Goal: Task Accomplishment & Management: Use online tool/utility

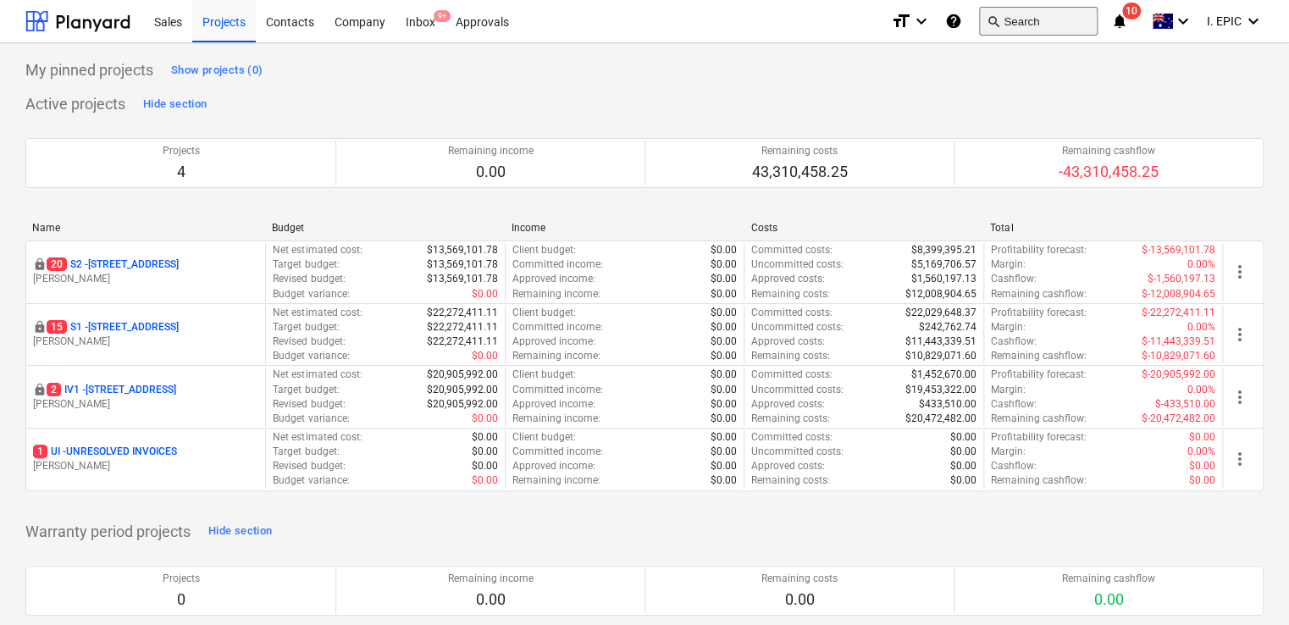
click at [1004, 16] on button "search Search" at bounding box center [1038, 21] width 119 height 29
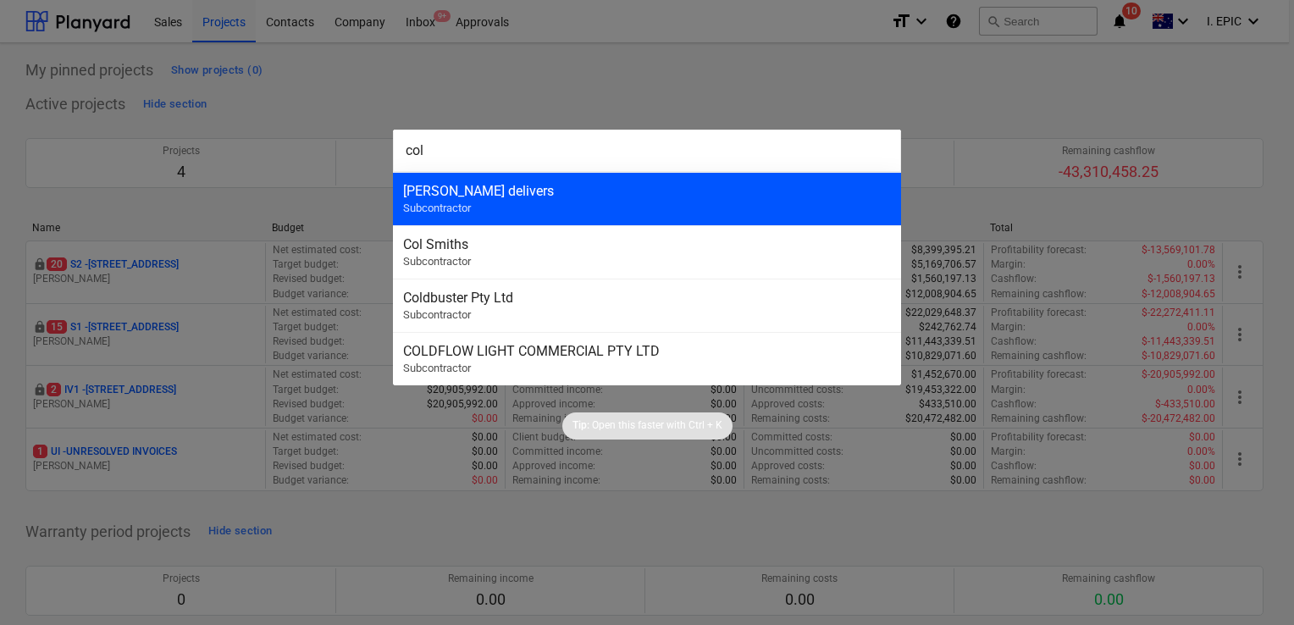
type input "col"
click at [580, 209] on div "Col Smith delivers Subcontractor" at bounding box center [647, 198] width 508 height 53
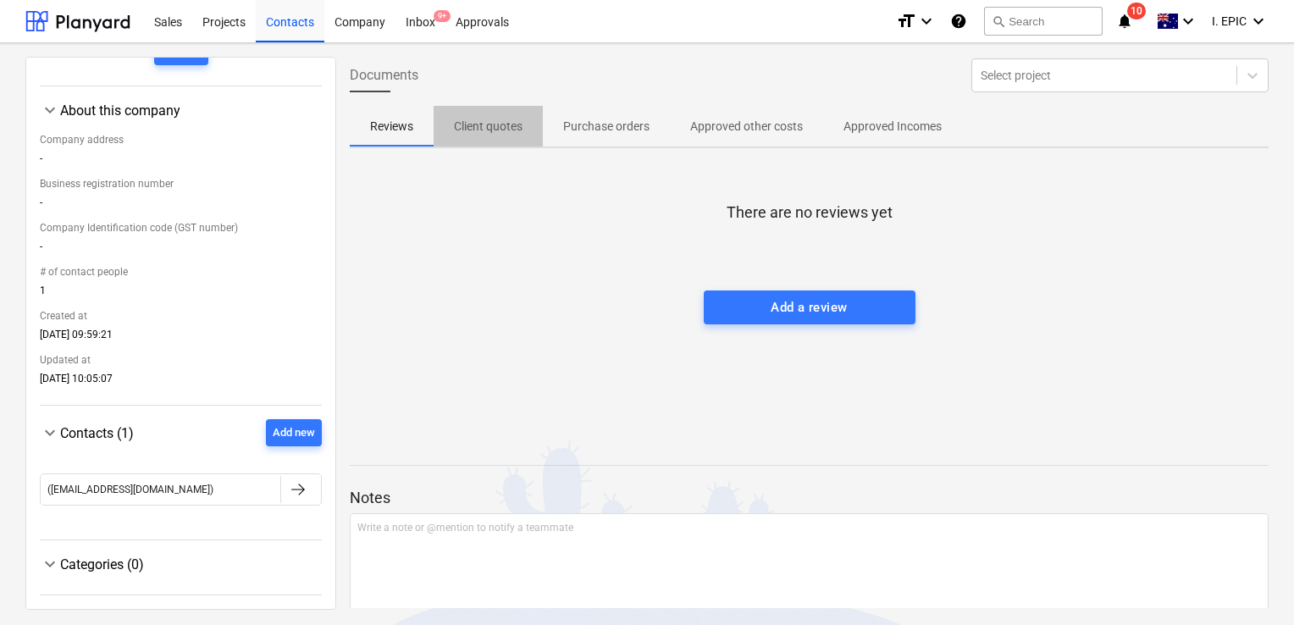
click at [496, 119] on p "Client quotes" at bounding box center [488, 127] width 69 height 18
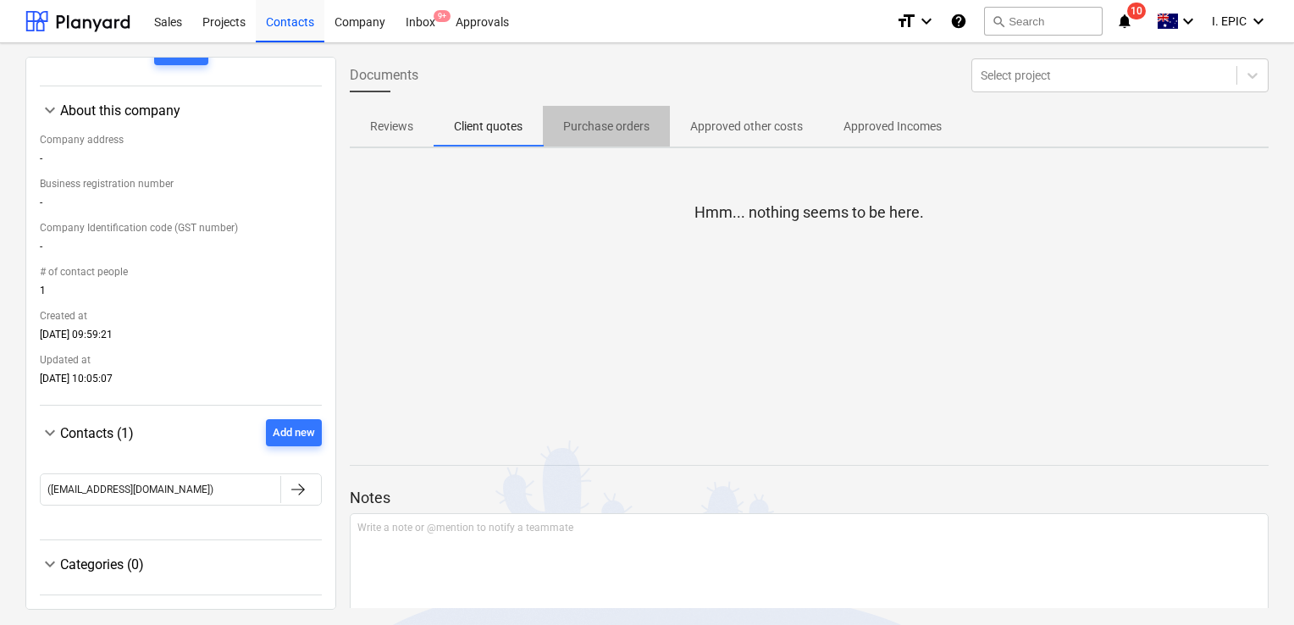
click at [620, 133] on p "Purchase orders" at bounding box center [606, 127] width 86 height 18
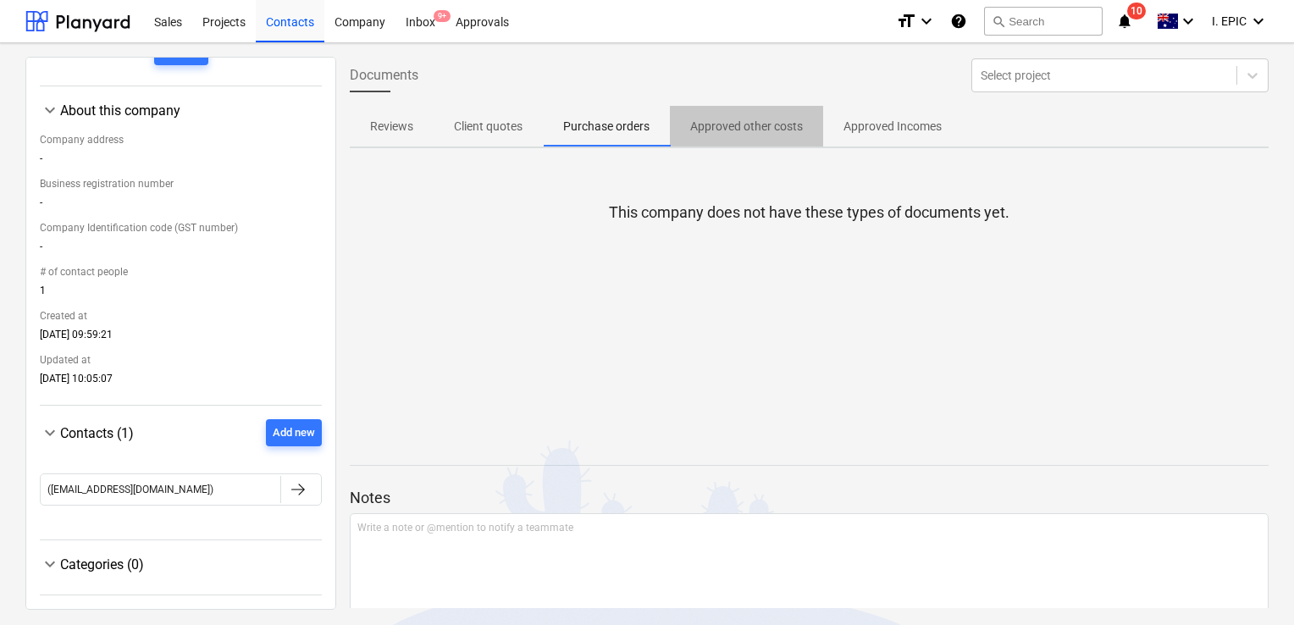
click at [706, 119] on p "Approved other costs" at bounding box center [746, 127] width 113 height 18
click at [421, 17] on div "Inbox 9+" at bounding box center [421, 20] width 50 height 43
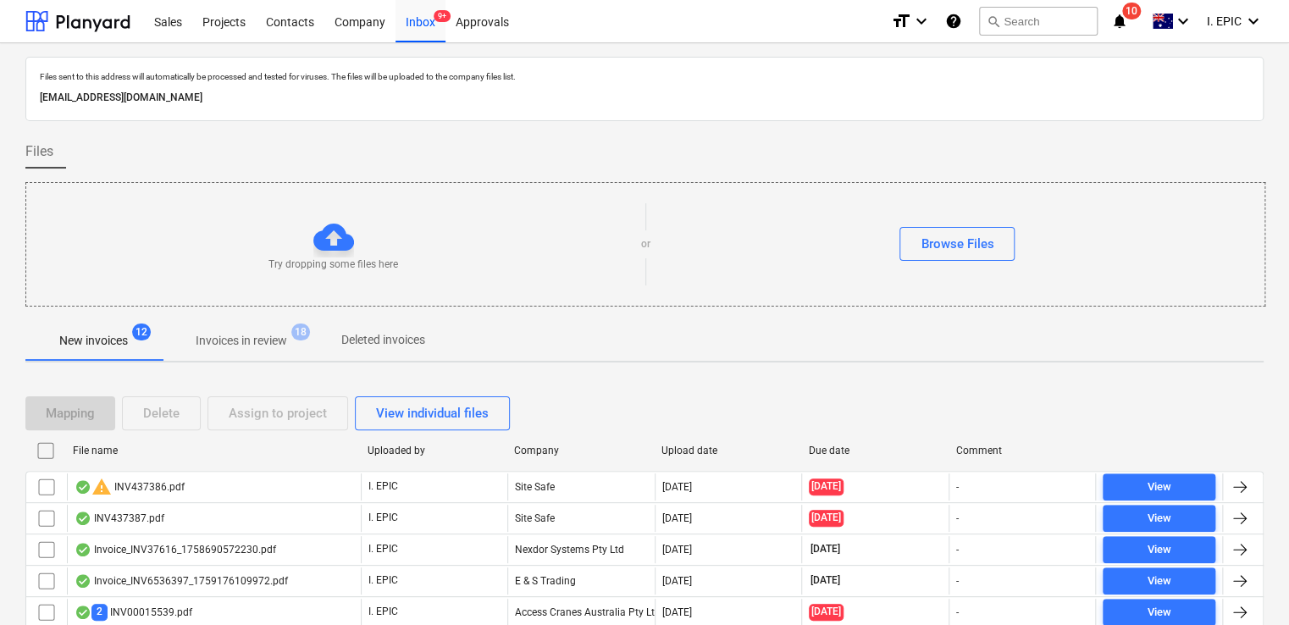
click at [1122, 21] on icon "notifications" at bounding box center [1119, 21] width 17 height 20
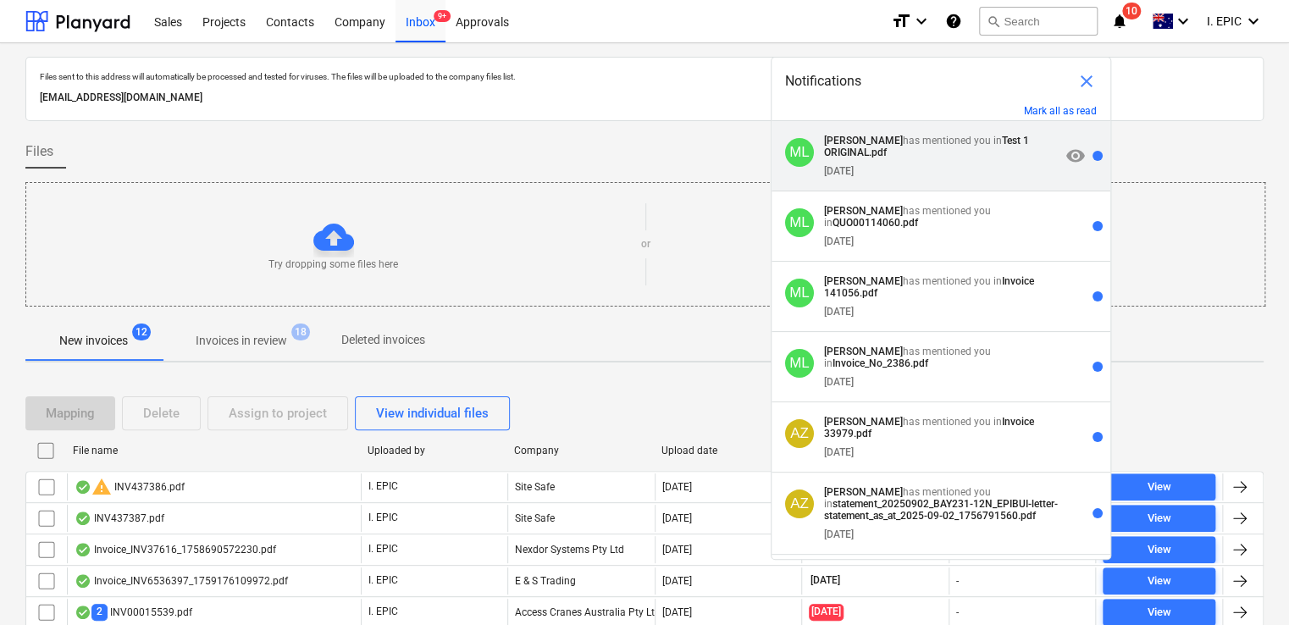
click at [959, 158] on p "Matt Lebon has mentioned you in Test 1 ORIGINAL.pdf" at bounding box center [942, 147] width 236 height 24
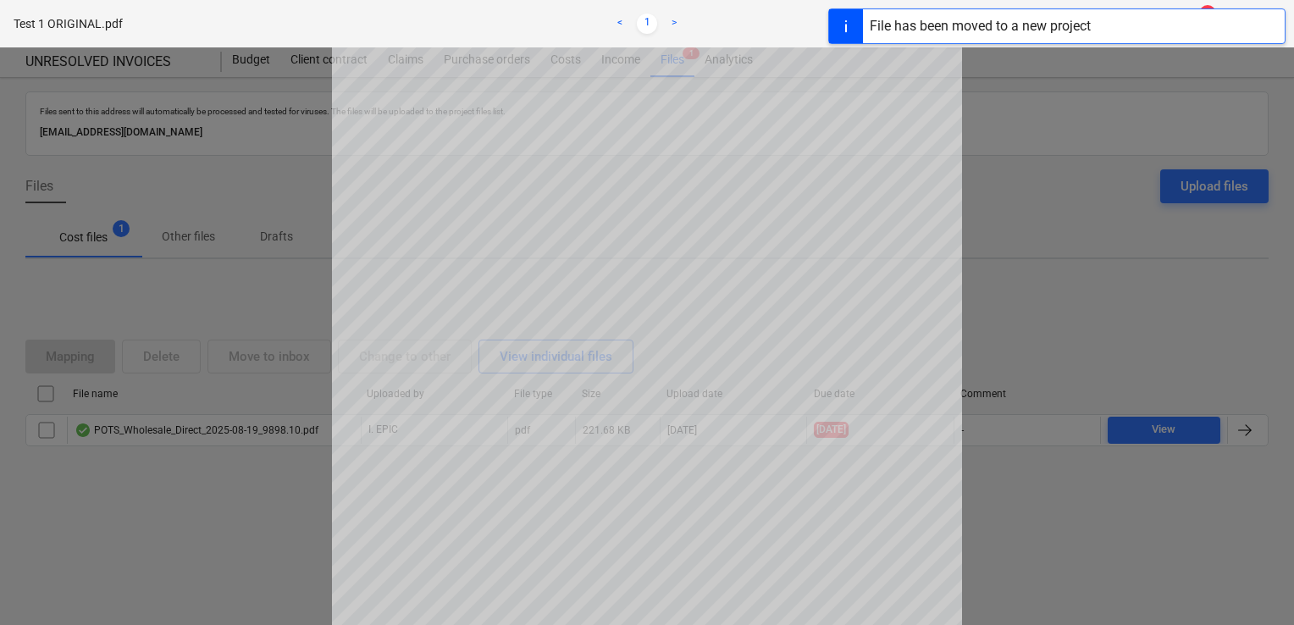
click at [1244, 71] on div at bounding box center [647, 336] width 1294 height 578
click at [1284, 44] on div "Test 1 ORIGINAL.pdf < 1 > zoom_in zoom_out chat 5 save_alt close" at bounding box center [647, 23] width 1294 height 47
click at [1250, 29] on div "File has been moved to a new project" at bounding box center [1056, 26] width 457 height 36
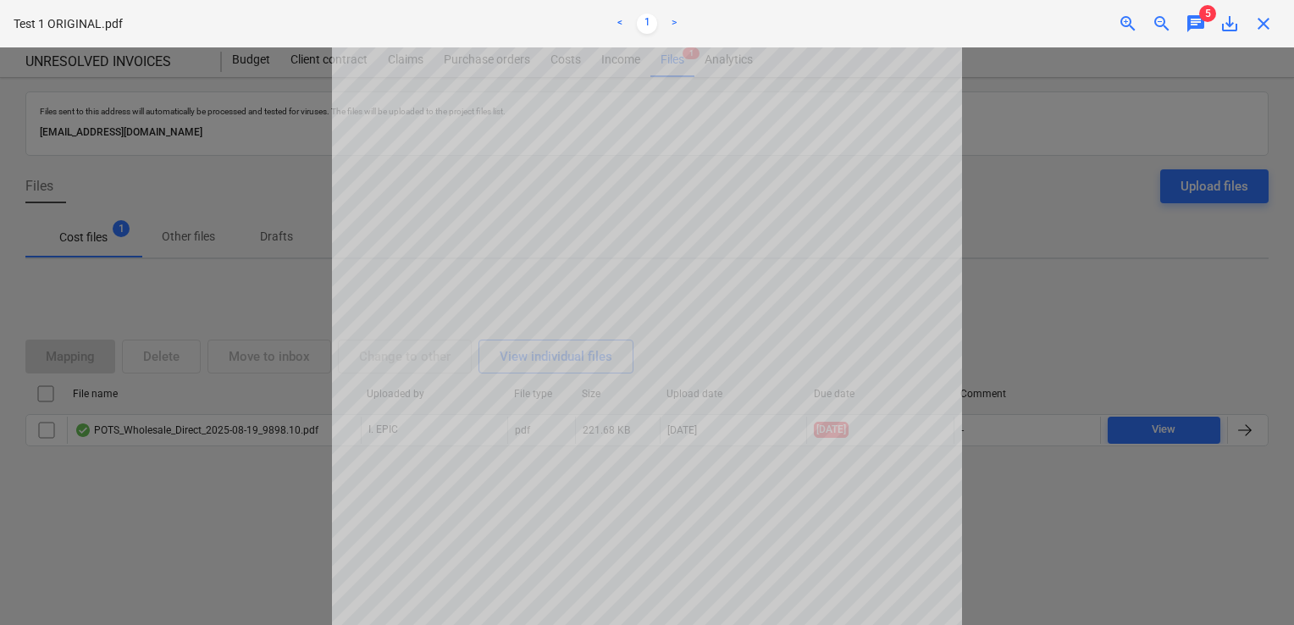
click at [1195, 21] on span "chat" at bounding box center [1196, 24] width 20 height 20
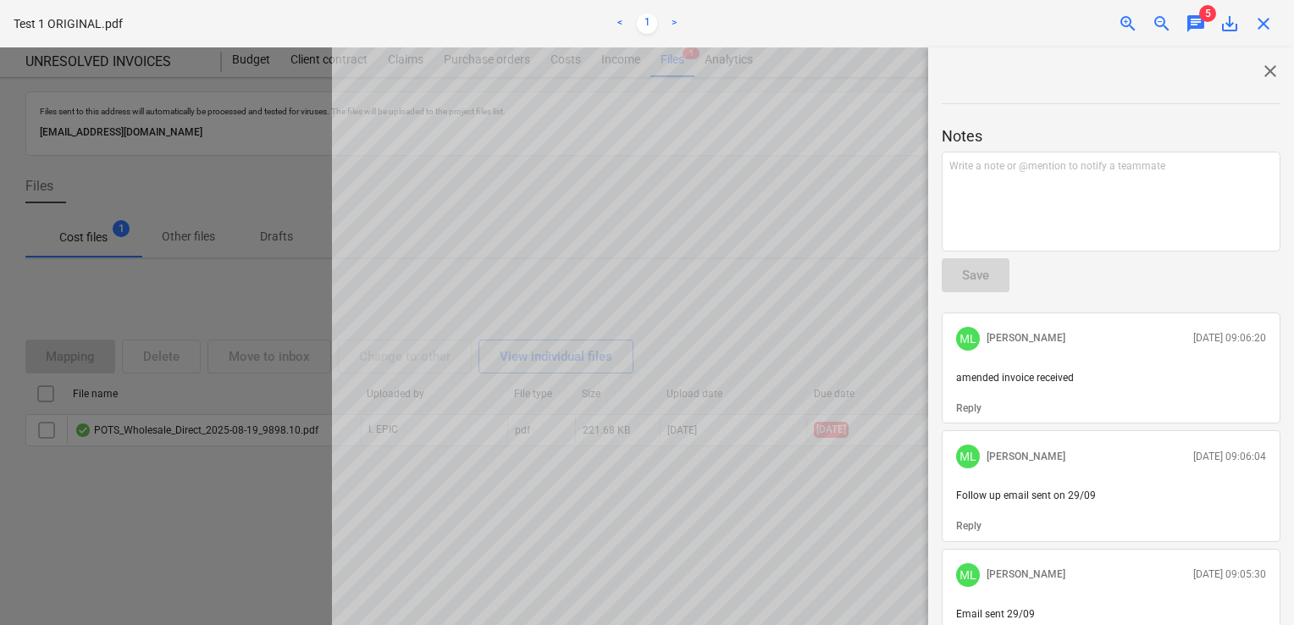
click at [1260, 25] on span "close" at bounding box center [1264, 24] width 20 height 20
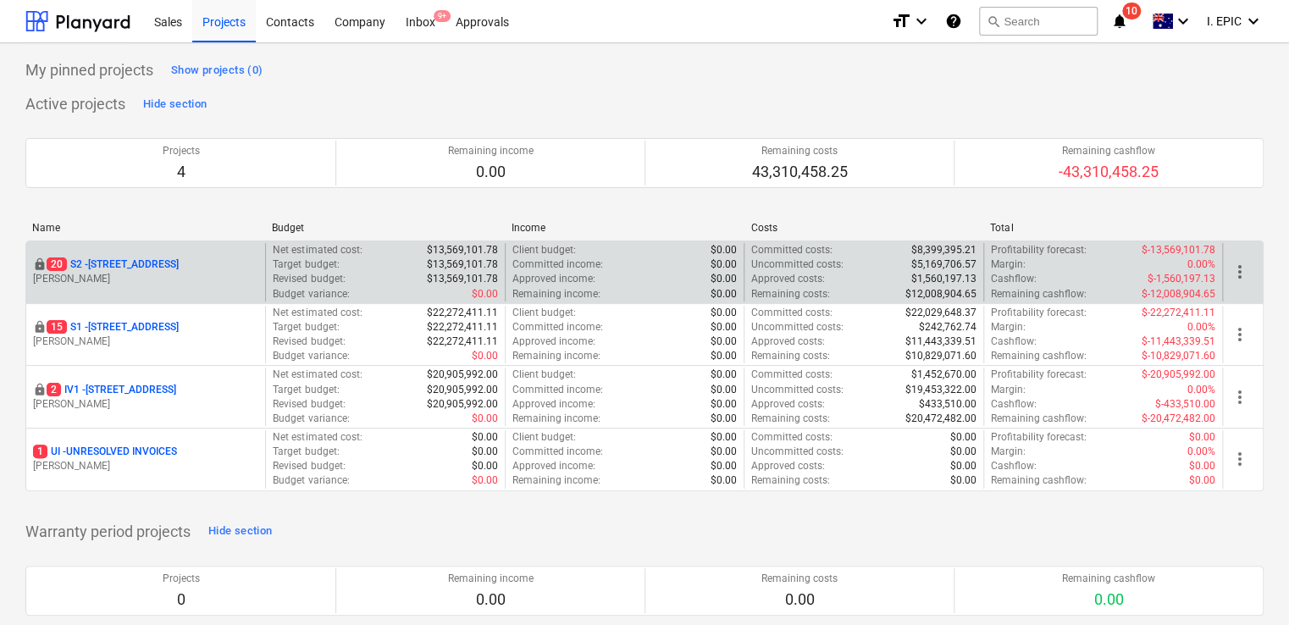
click at [142, 263] on p "[STREET_ADDRESS]" at bounding box center [113, 265] width 132 height 14
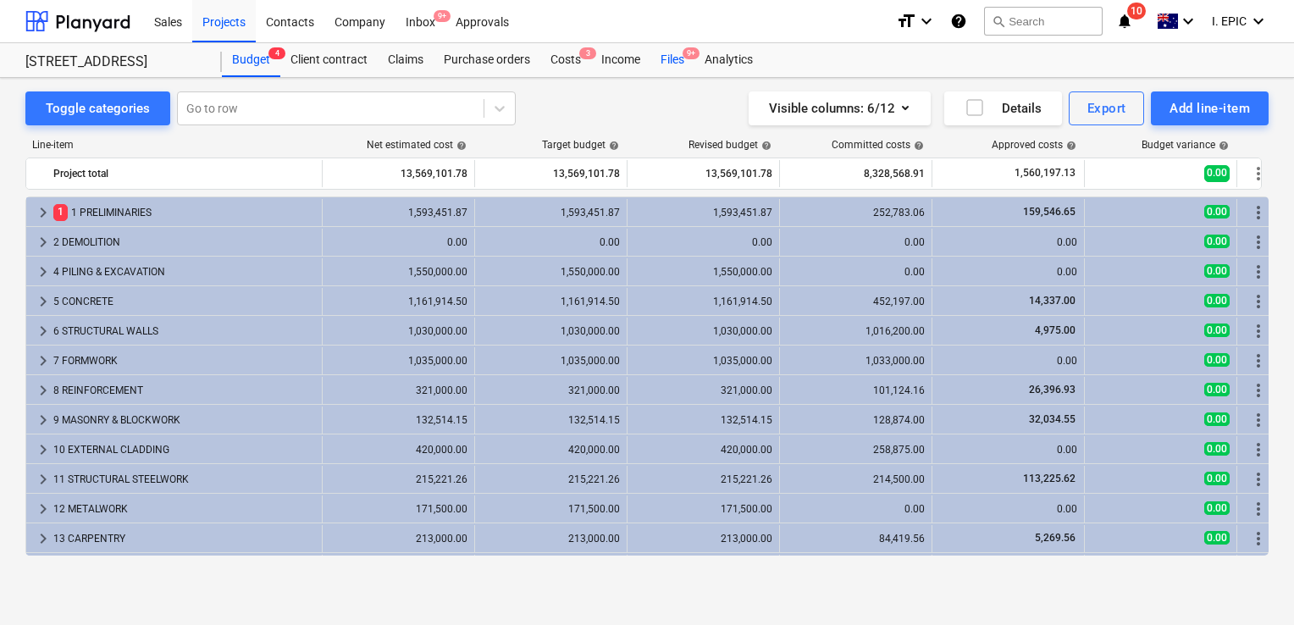
click at [669, 50] on div "Files 9+" at bounding box center [673, 60] width 44 height 34
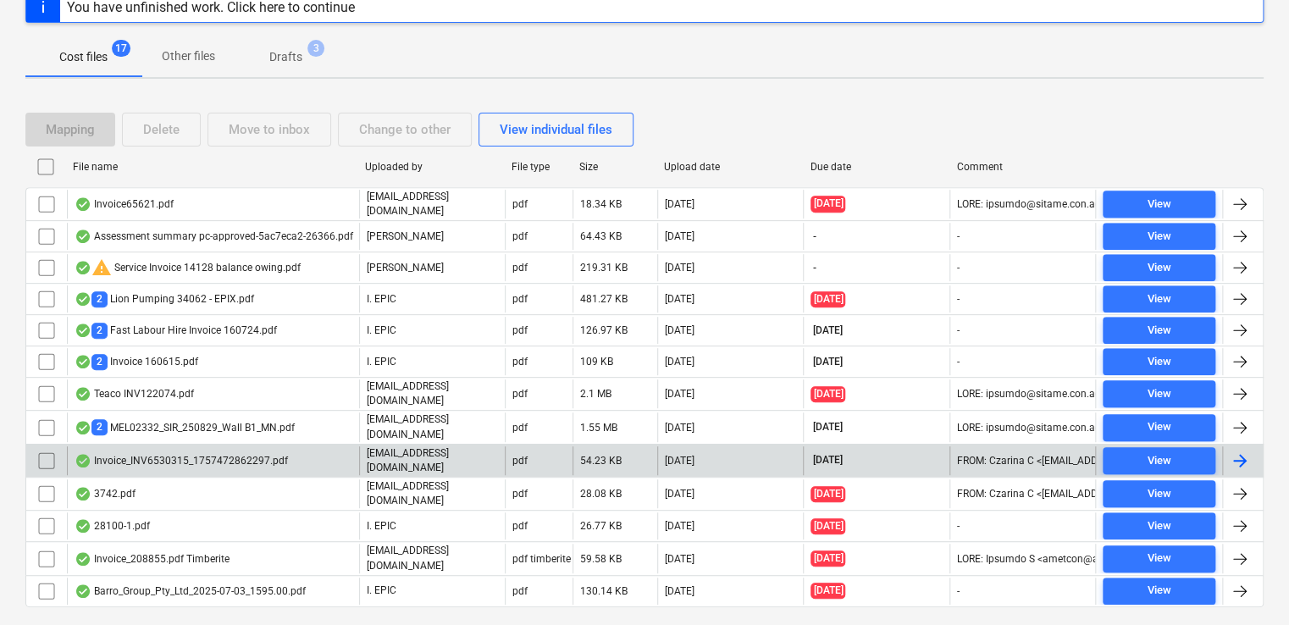
scroll to position [252, 0]
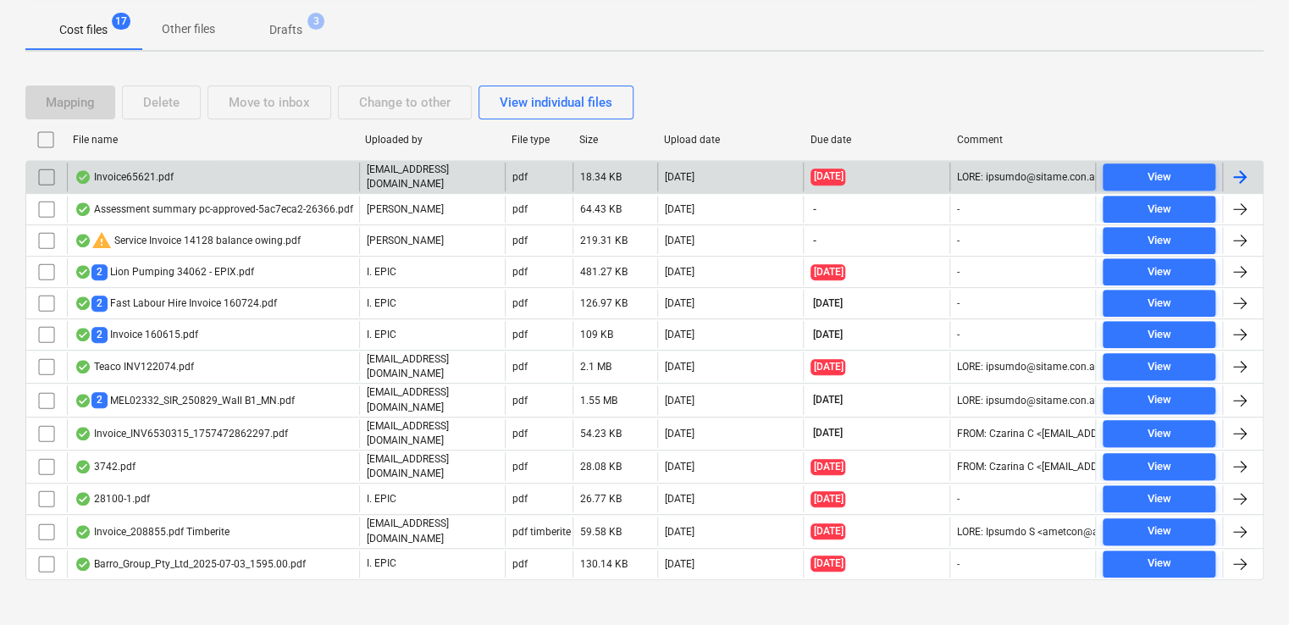
click at [236, 180] on div "Invoice65621.pdf" at bounding box center [213, 177] width 292 height 29
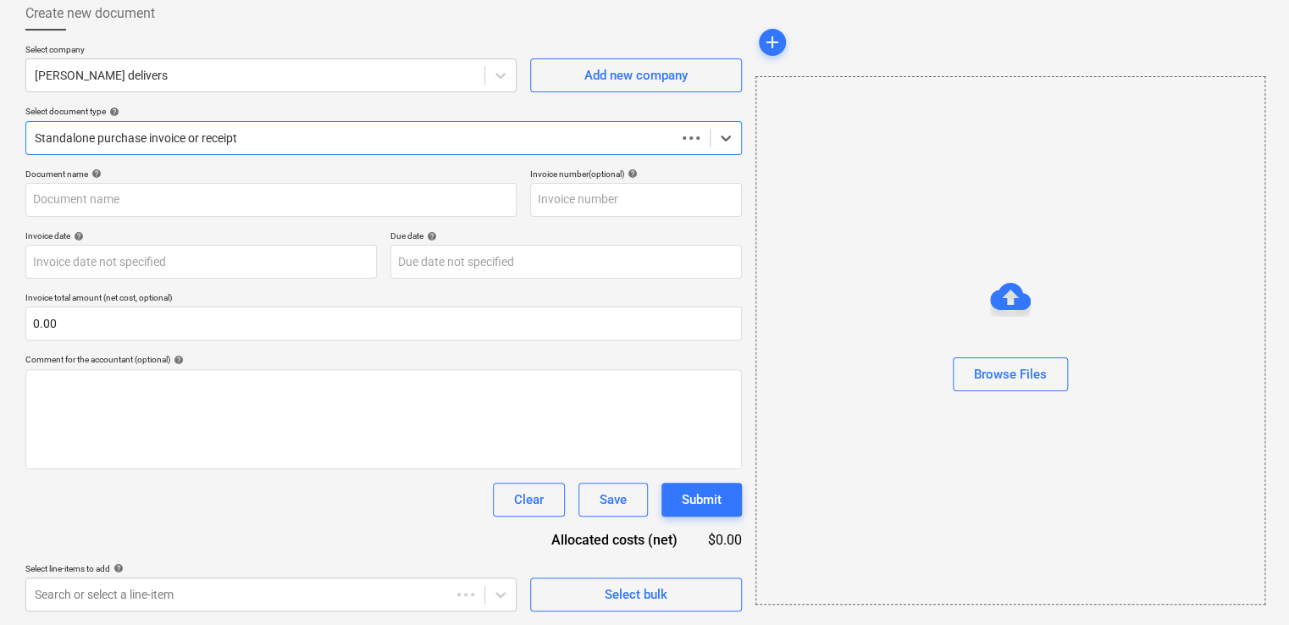
scroll to position [94, 0]
type input "65621"
type input "[DATE]"
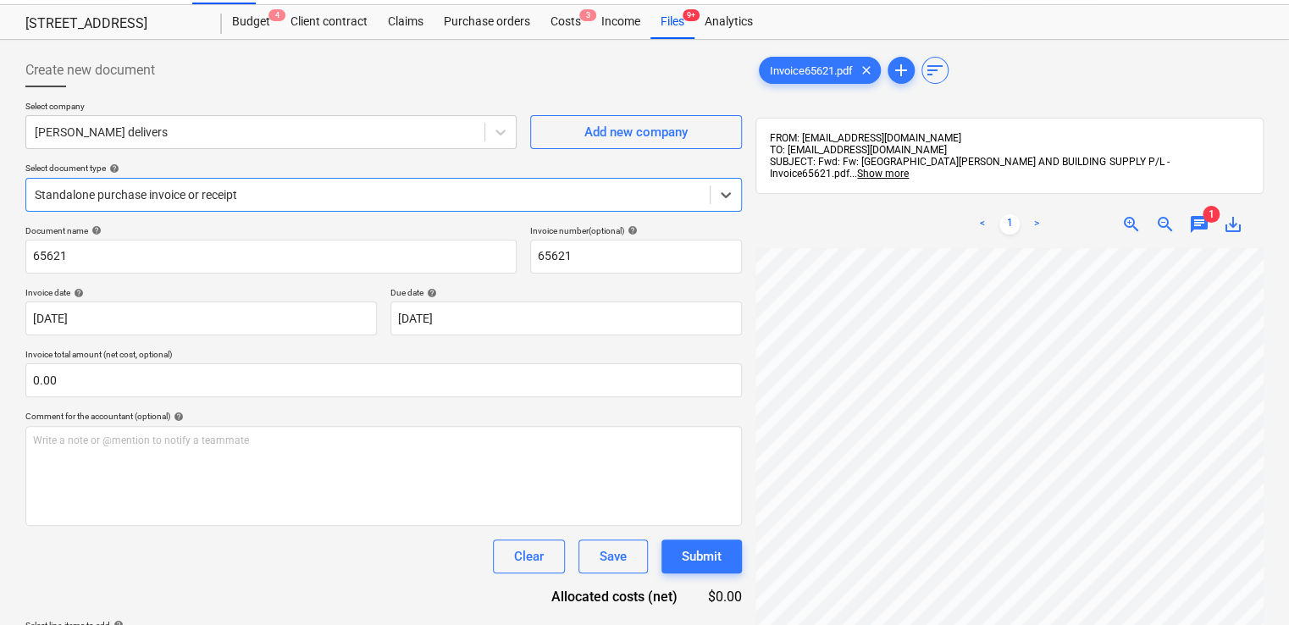
scroll to position [0, 0]
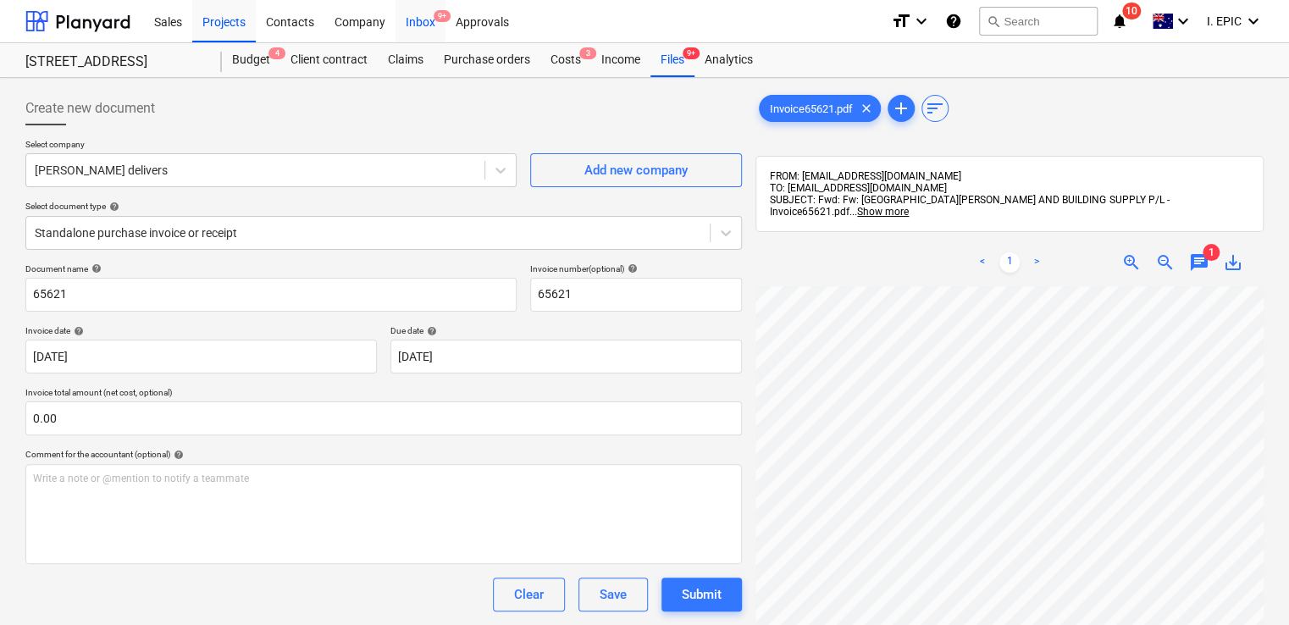
click at [417, 32] on div "Inbox 9+" at bounding box center [421, 20] width 50 height 43
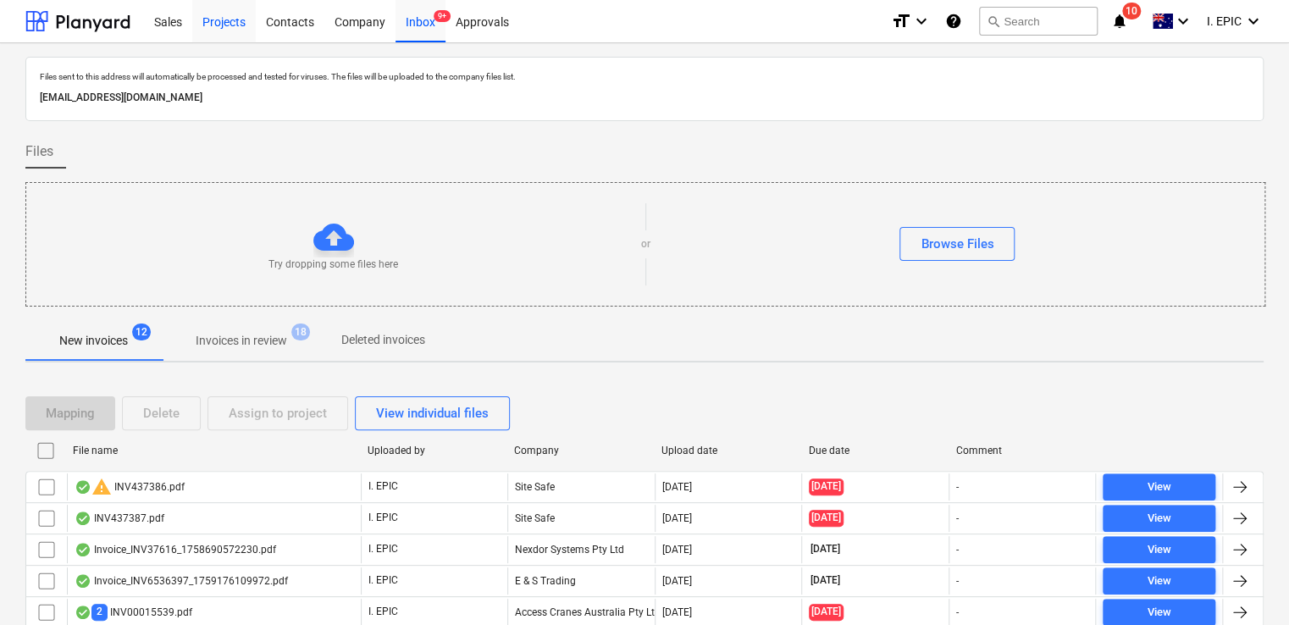
click at [230, 19] on div "Projects" at bounding box center [224, 20] width 64 height 43
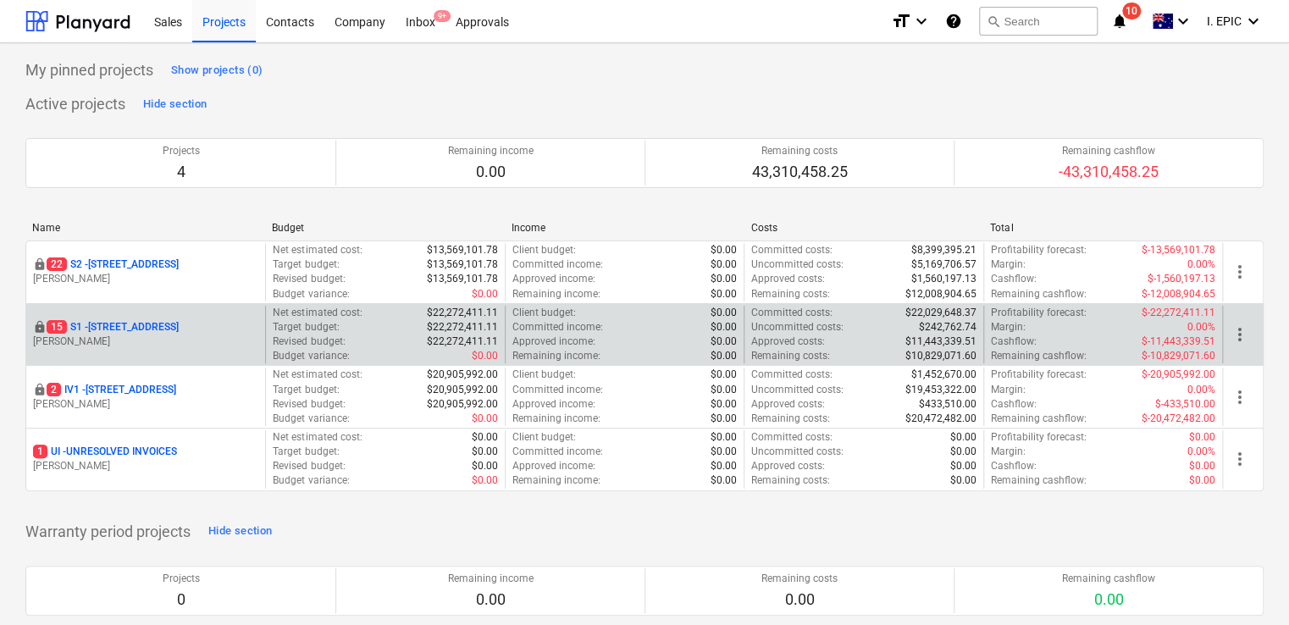
click at [151, 326] on p "[STREET_ADDRESS]" at bounding box center [113, 327] width 132 height 14
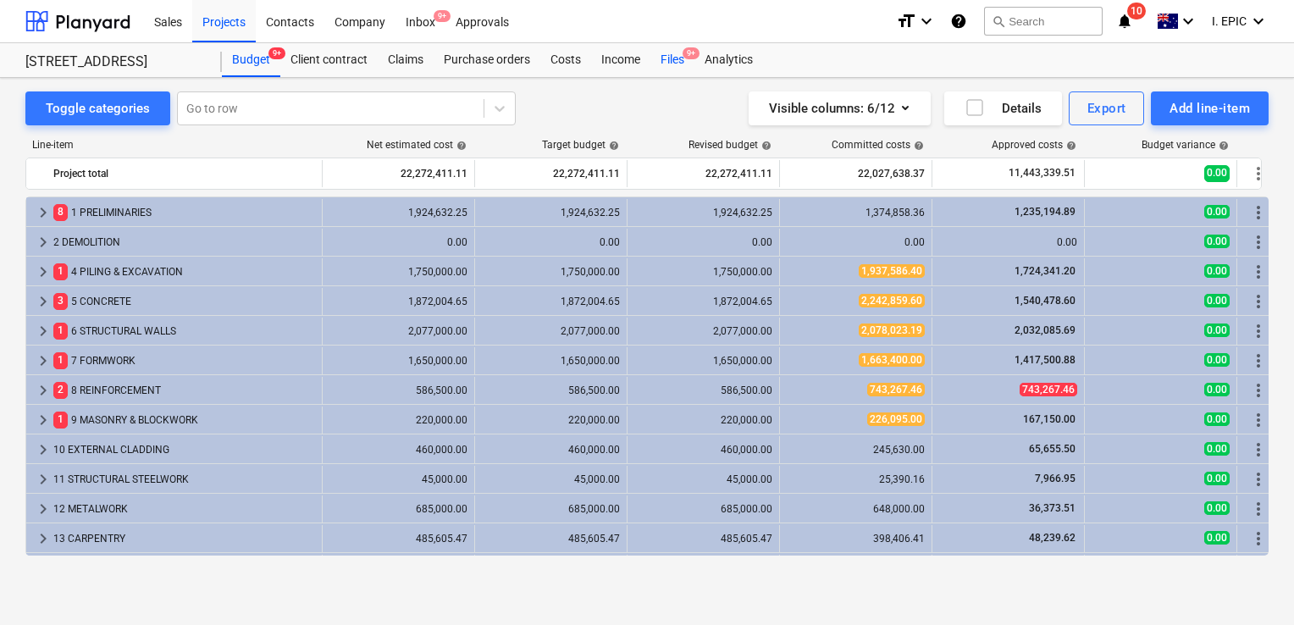
click at [668, 53] on div "Files 9+" at bounding box center [673, 60] width 44 height 34
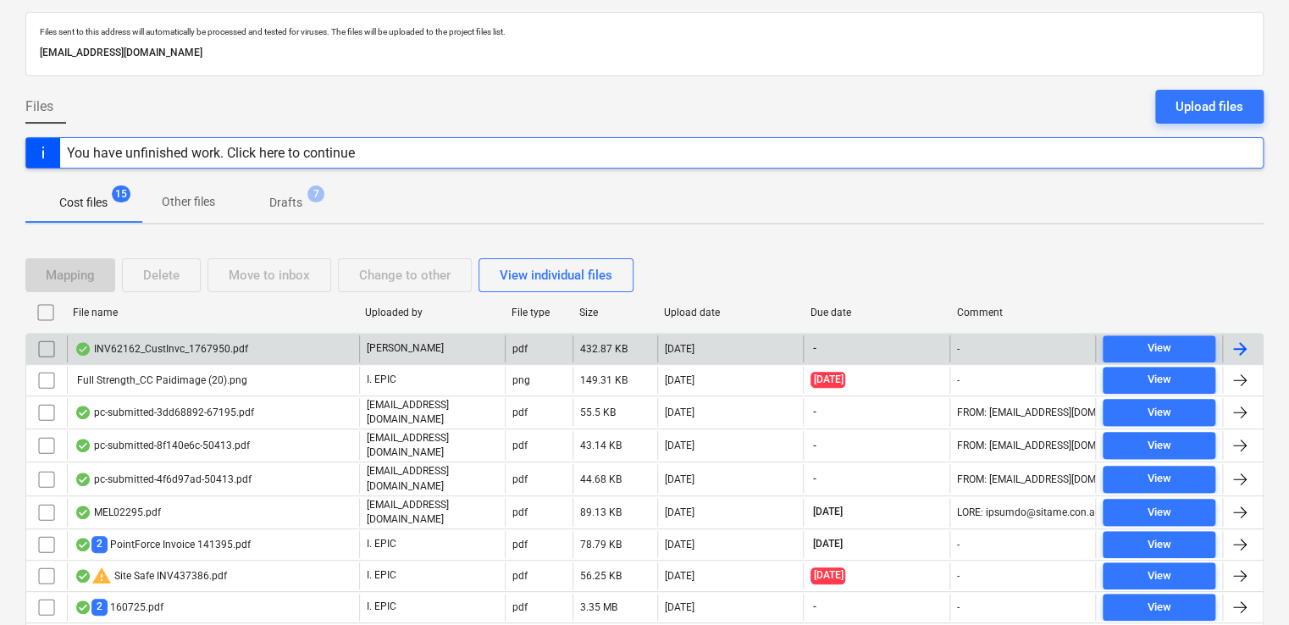
scroll to position [169, 0]
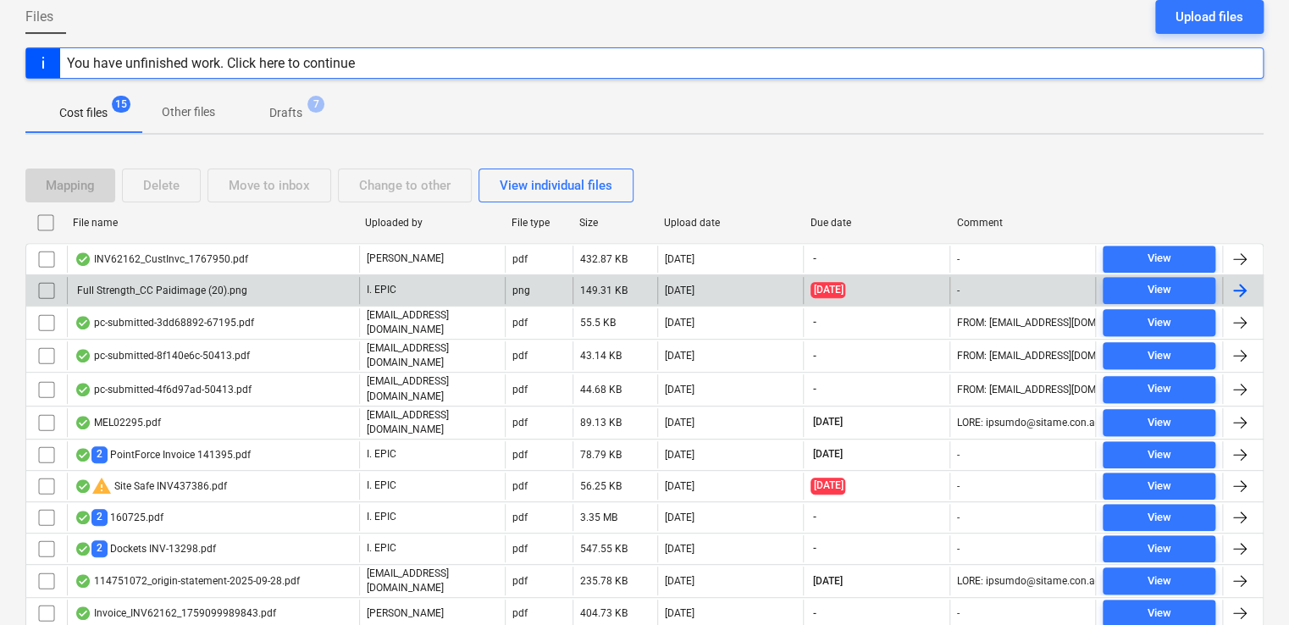
click at [291, 291] on div "Full Strength_CC Paidimage (20).png" at bounding box center [213, 290] width 292 height 27
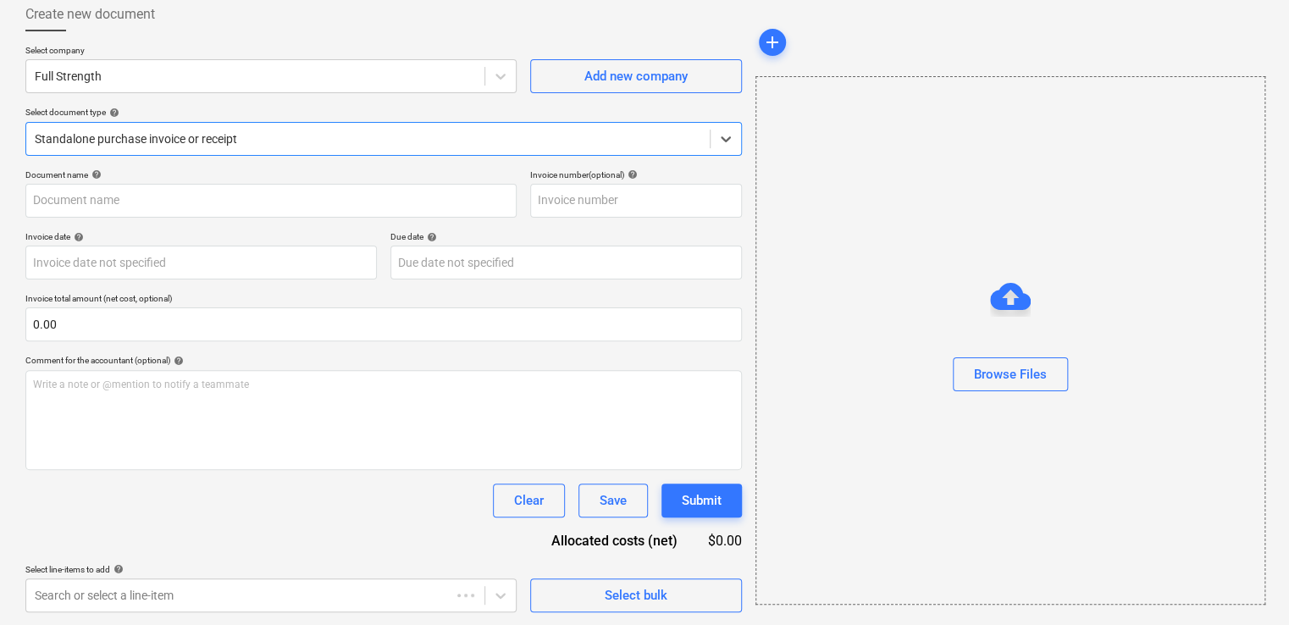
type input "Full Strength_CC Paid $17.15"
type input "[DATE]"
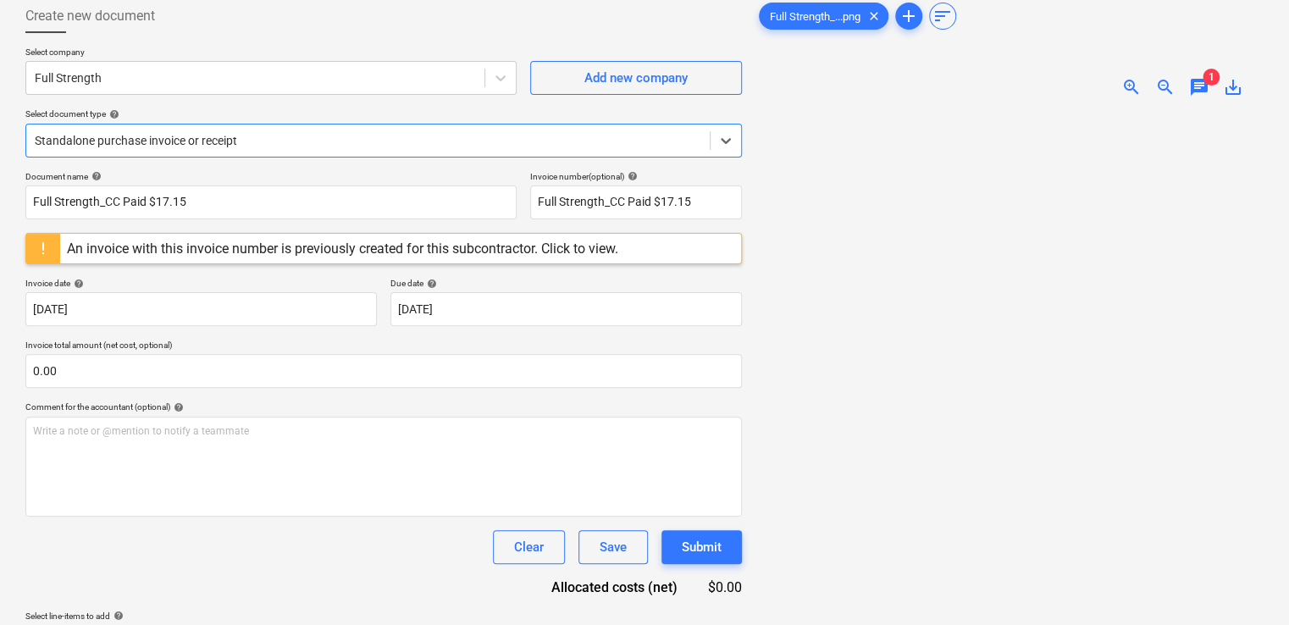
scroll to position [0, 0]
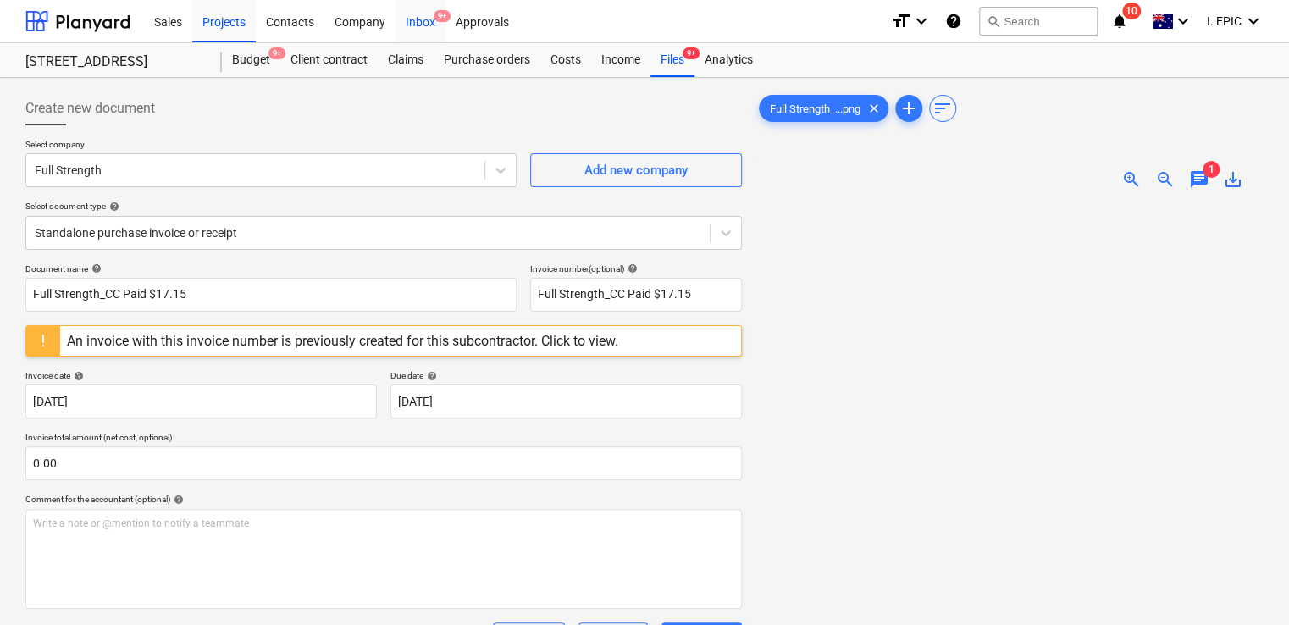
click at [432, 25] on div "Inbox 9+" at bounding box center [421, 20] width 50 height 43
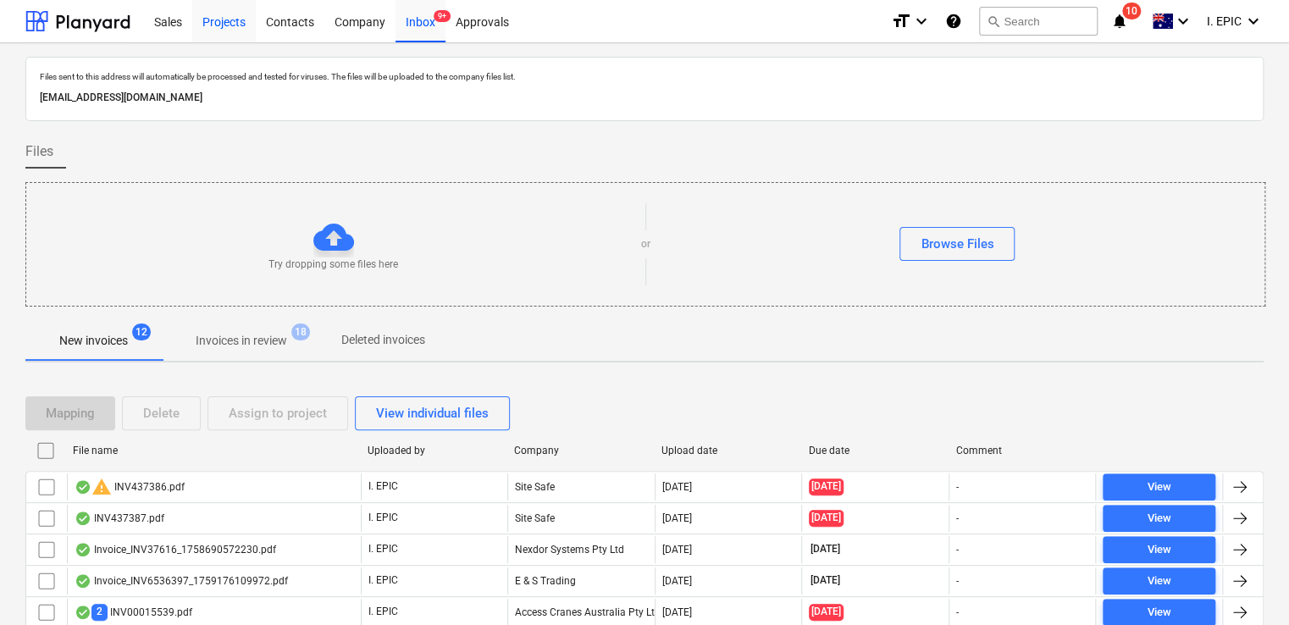
click at [223, 25] on div "Projects" at bounding box center [224, 20] width 64 height 43
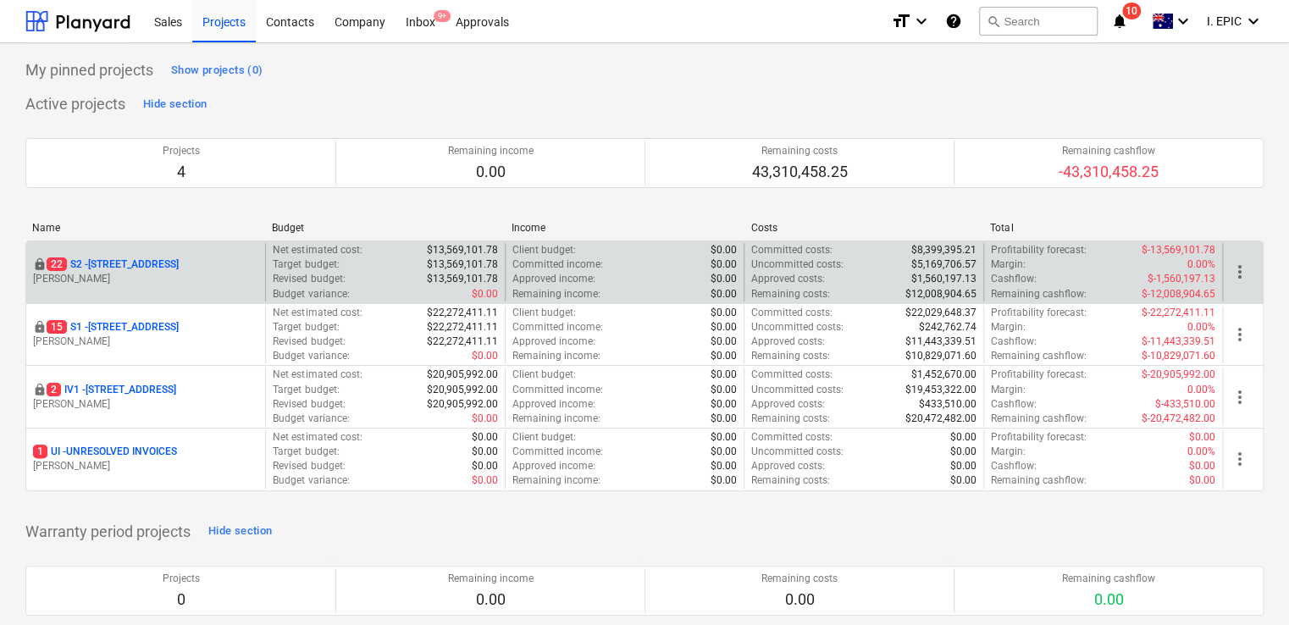
click at [144, 277] on p "[PERSON_NAME]" at bounding box center [145, 279] width 225 height 14
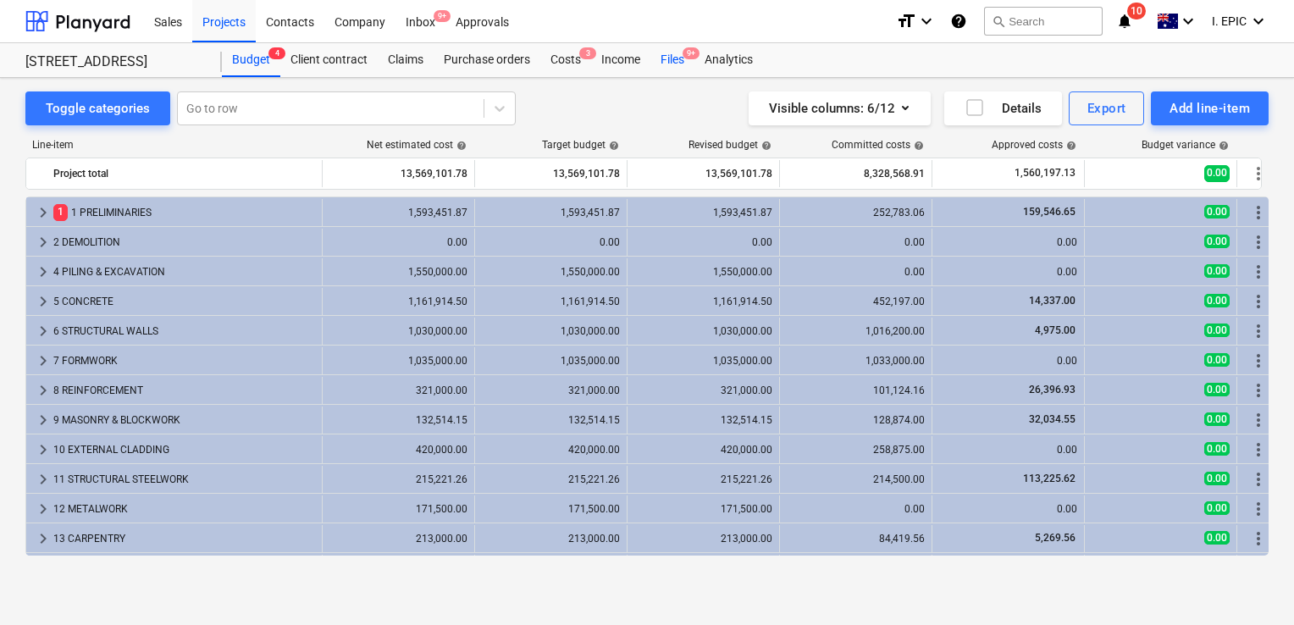
click at [668, 56] on div "Files 9+" at bounding box center [673, 60] width 44 height 34
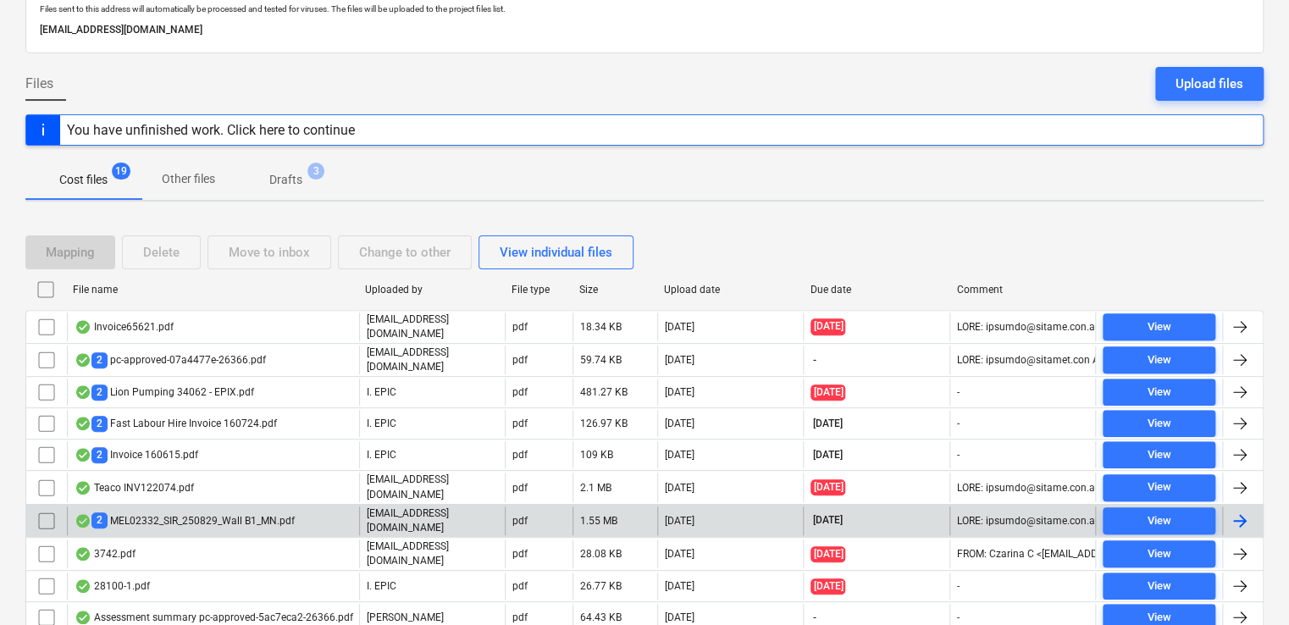
scroll to position [169, 0]
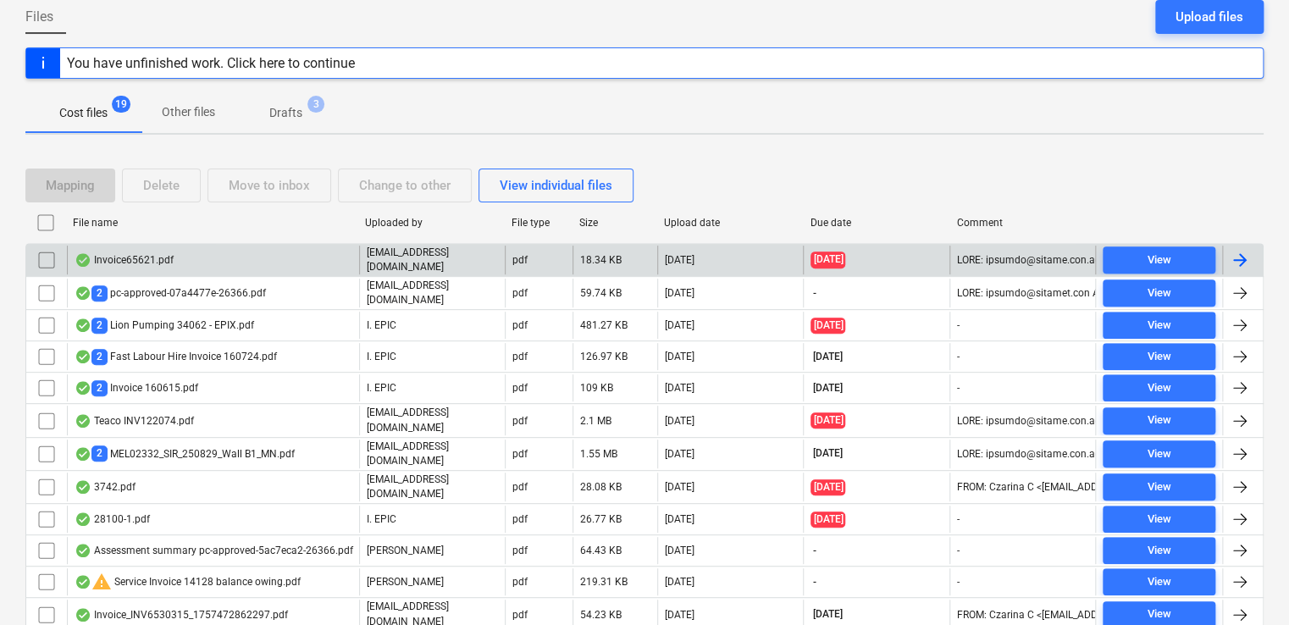
click at [246, 264] on div "Invoice65621.pdf" at bounding box center [213, 260] width 292 height 29
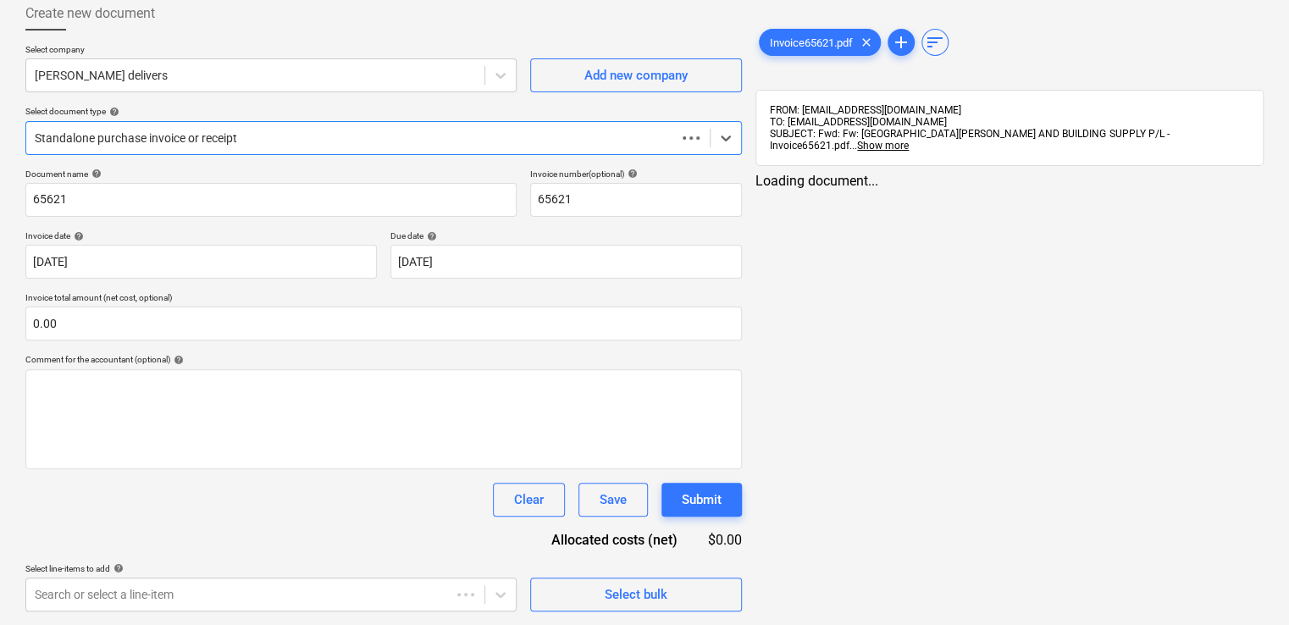
scroll to position [94, 0]
